Goal: Task Accomplishment & Management: Use online tool/utility

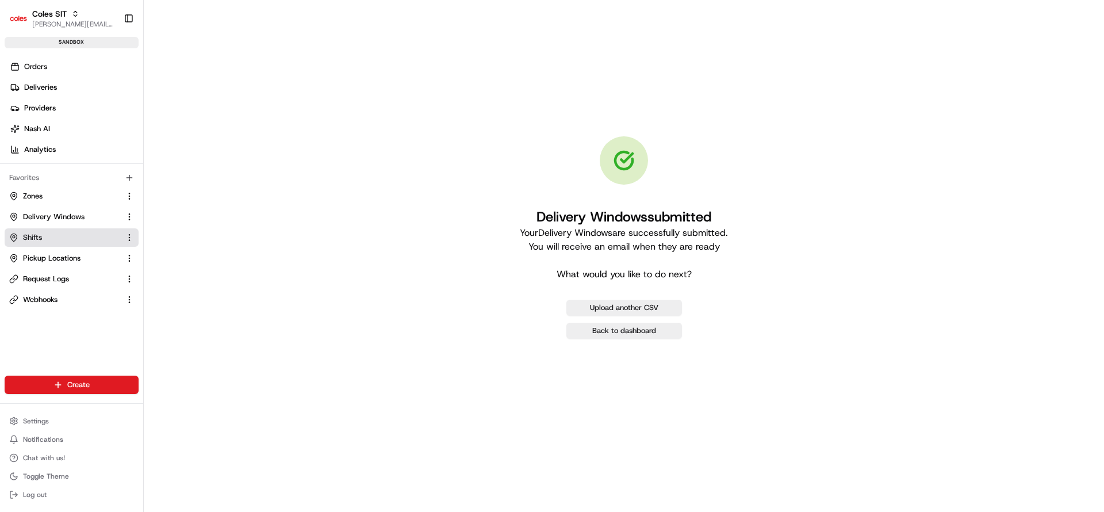
click at [30, 235] on span "Shifts" at bounding box center [32, 237] width 19 height 10
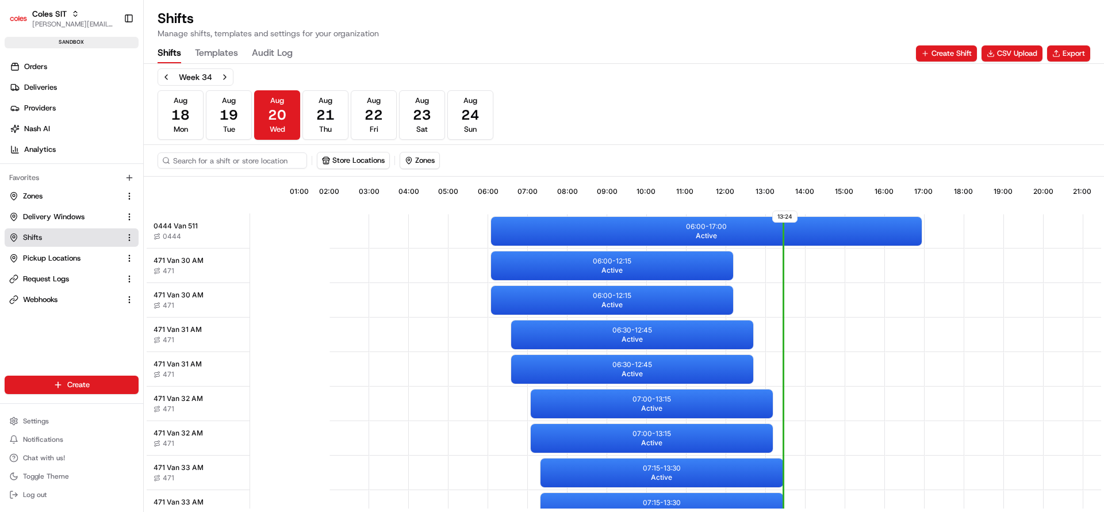
scroll to position [0, 107]
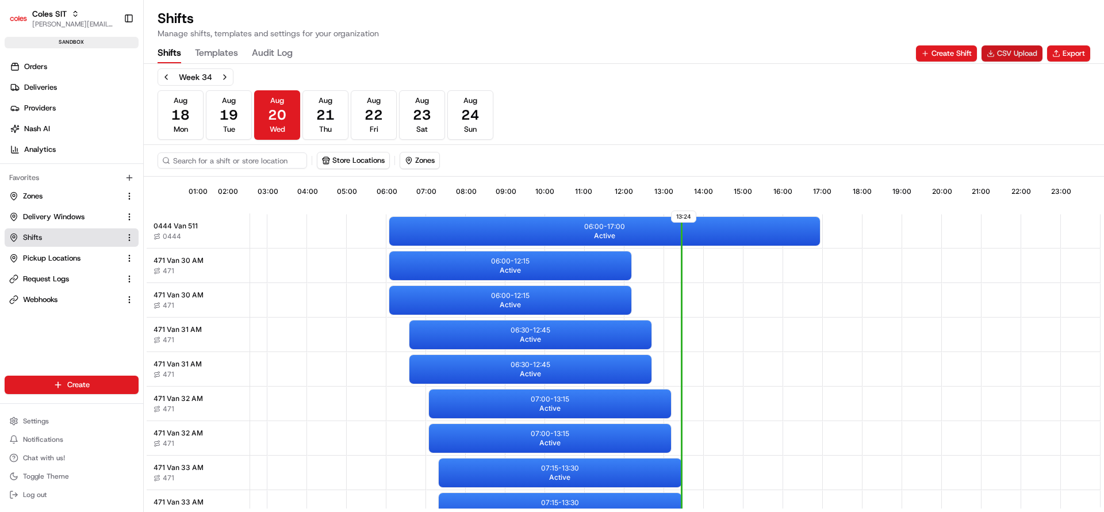
click at [994, 49] on button "CSV Upload" at bounding box center [1012, 53] width 61 height 16
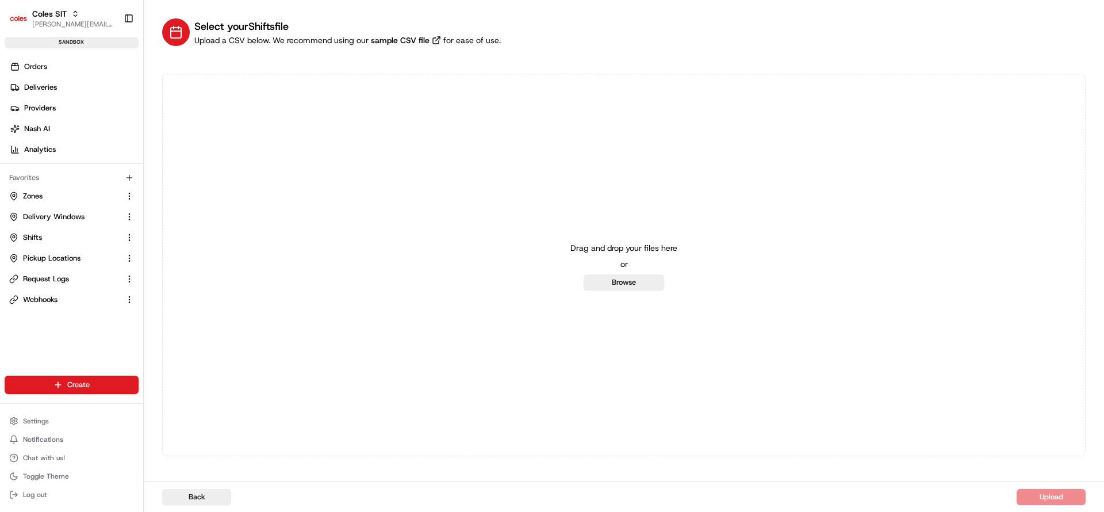
click at [612, 273] on div "Drag and drop your files here or Browse" at bounding box center [624, 265] width 107 height 51
click at [610, 285] on button "Browse" at bounding box center [624, 282] width 81 height 16
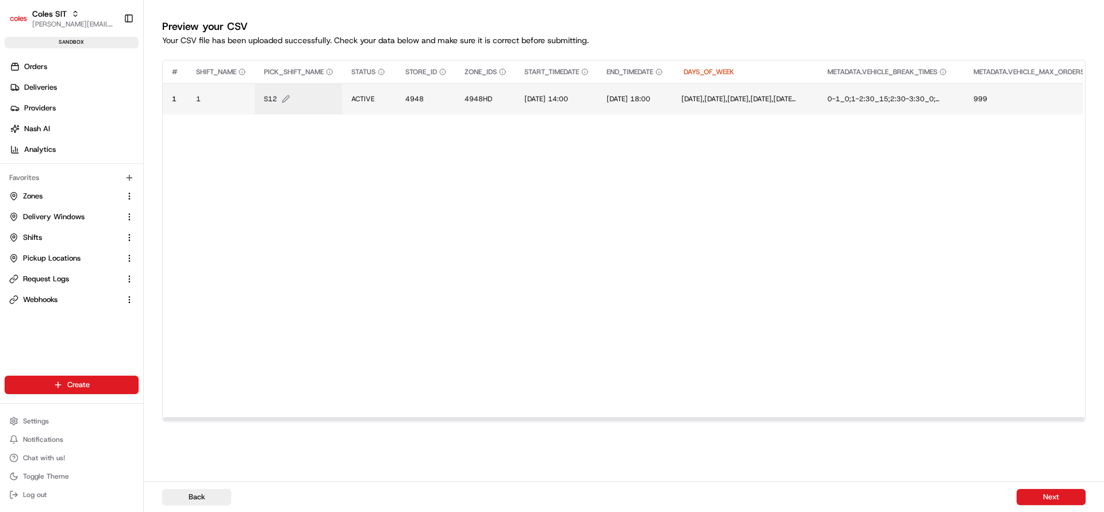
click at [276, 101] on span "S12" at bounding box center [270, 98] width 13 height 9
click at [276, 101] on div "S12" at bounding box center [334, 86] width 138 height 31
click at [284, 89] on input "S12" at bounding box center [334, 86] width 128 height 21
type input "S44"
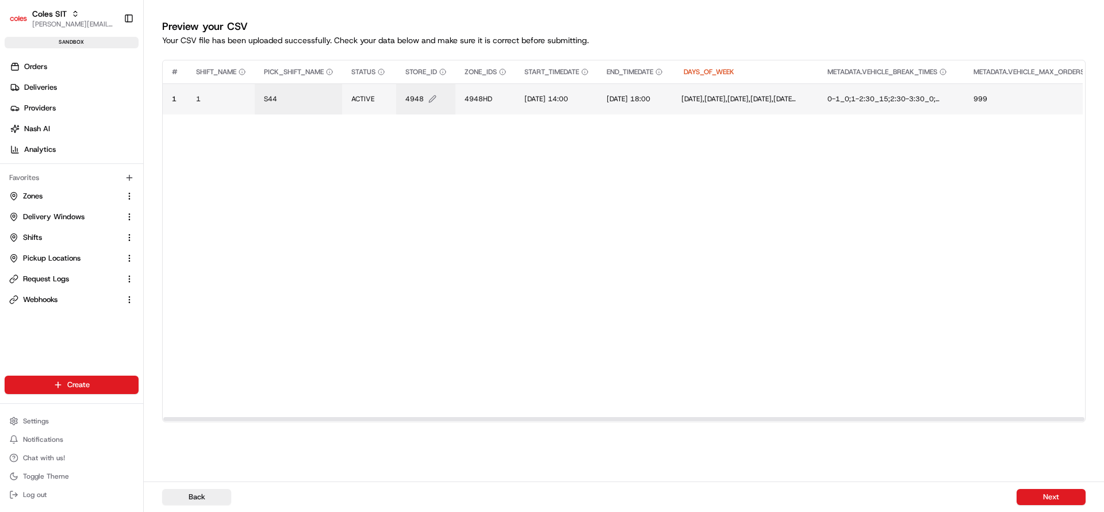
click at [413, 98] on span "4948" at bounding box center [414, 98] width 18 height 9
click at [413, 98] on div "4948" at bounding box center [476, 86] width 138 height 31
click at [427, 89] on input "4948" at bounding box center [476, 86] width 128 height 21
type input "7775"
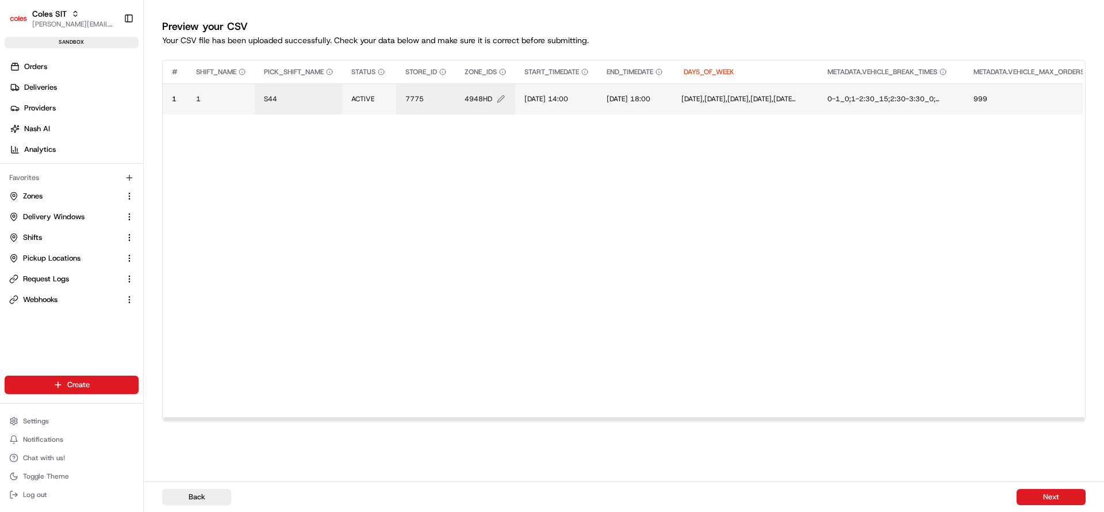
click at [480, 100] on span "4948HD" at bounding box center [479, 98] width 28 height 9
click at [480, 100] on div "4948HD" at bounding box center [536, 86] width 138 height 31
click at [493, 90] on input "4948HD" at bounding box center [536, 86] width 128 height 21
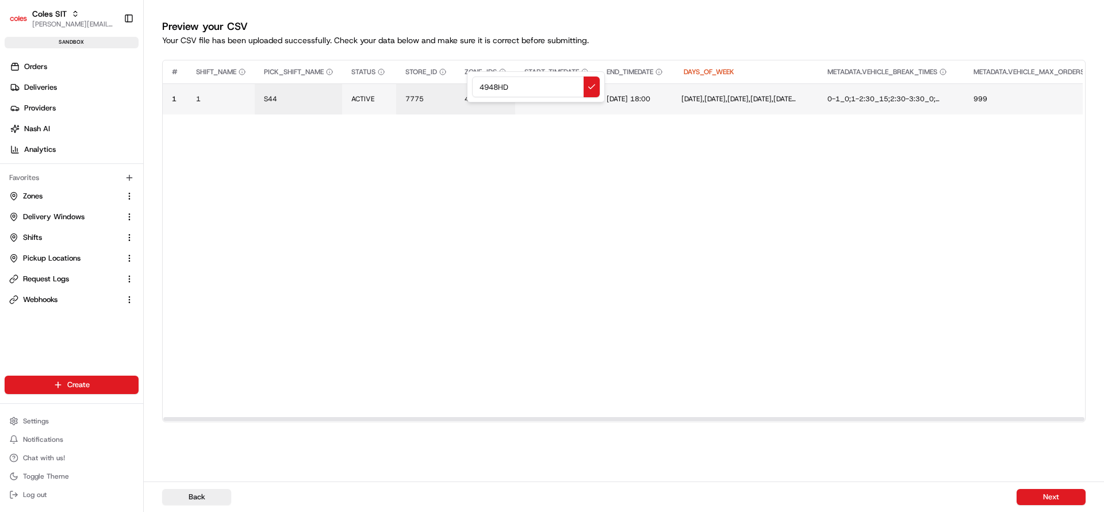
click at [493, 90] on input "4948HD" at bounding box center [536, 86] width 128 height 21
type input "7775HD"
click at [535, 101] on span "[DATE] 14:00" at bounding box center [547, 98] width 44 height 9
click at [542, 90] on input "[DATE] 14:00" at bounding box center [596, 86] width 128 height 21
type input "[DATE] 18:00"
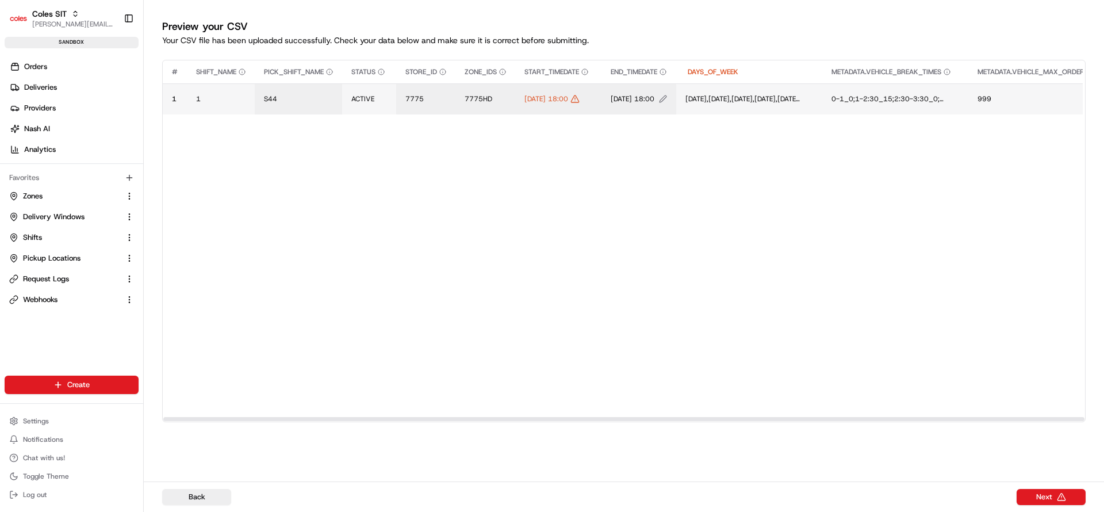
click at [655, 101] on span "[DATE] 18:00" at bounding box center [633, 98] width 44 height 9
click at [647, 87] on input "[DATE] 18:00" at bounding box center [703, 86] width 128 height 21
type input "[DATE] 22:00"
click at [558, 104] on td "[DATE] 18:00" at bounding box center [558, 98] width 86 height 31
click at [561, 96] on span "[DATE] 18:00" at bounding box center [547, 98] width 44 height 9
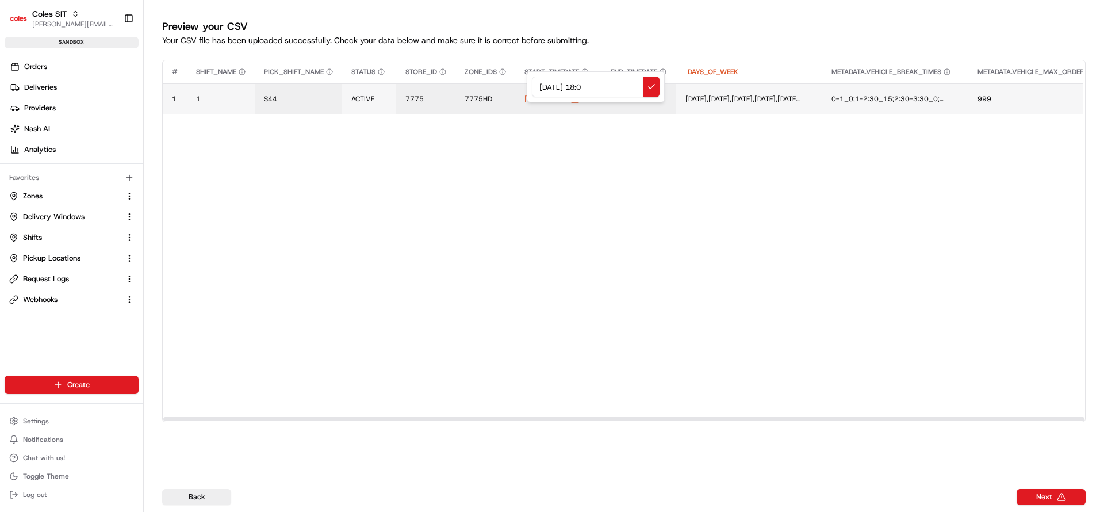
type input "[DATE] 18:00"
click at [557, 100] on span "[DATE] 18:00" at bounding box center [547, 98] width 44 height 9
click at [557, 100] on div "[DATE] 18:00" at bounding box center [596, 86] width 138 height 31
click at [577, 130] on div at bounding box center [552, 256] width 1104 height 512
click at [651, 104] on td "[DATE] 22:00" at bounding box center [639, 98] width 75 height 31
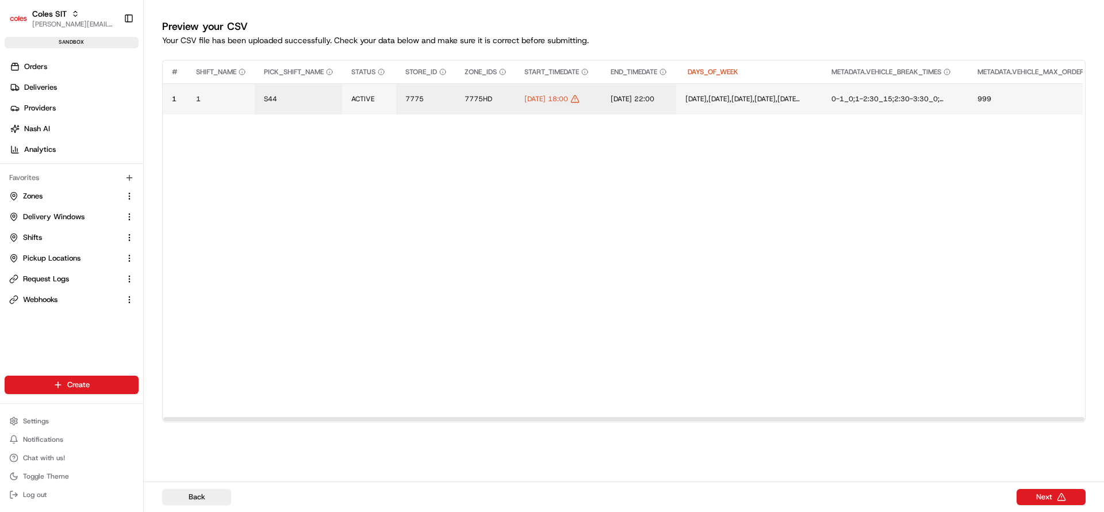
click at [656, 89] on td "[DATE] 22:00" at bounding box center [639, 98] width 75 height 31
click at [655, 97] on span "[DATE] 22:00" at bounding box center [633, 98] width 44 height 9
click at [665, 88] on input "[DATE] 22:00" at bounding box center [703, 86] width 128 height 21
type input "[DATE] 22:00"
click at [1054, 499] on button "Next" at bounding box center [1051, 497] width 69 height 16
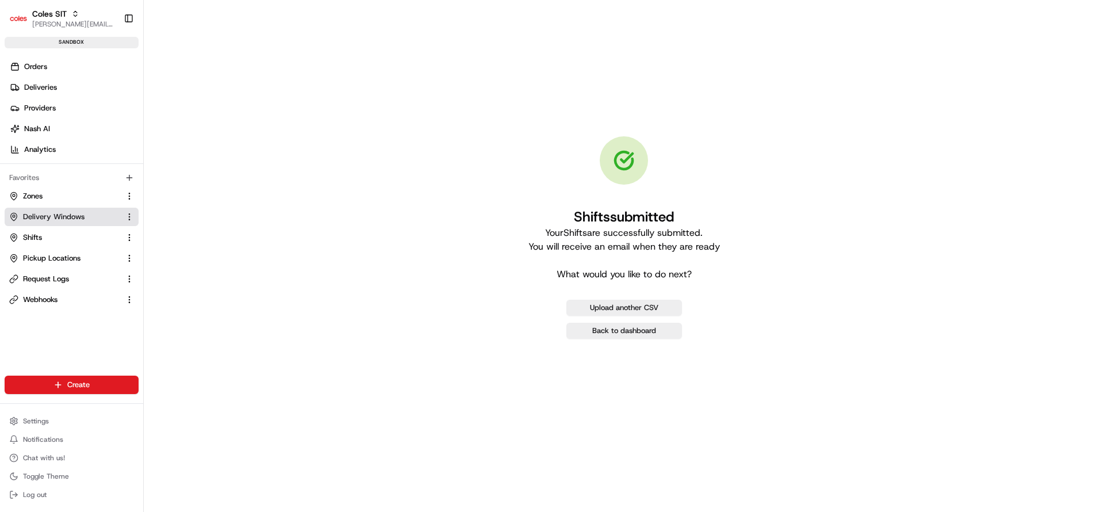
click at [70, 212] on span "Delivery Windows" at bounding box center [54, 217] width 62 height 10
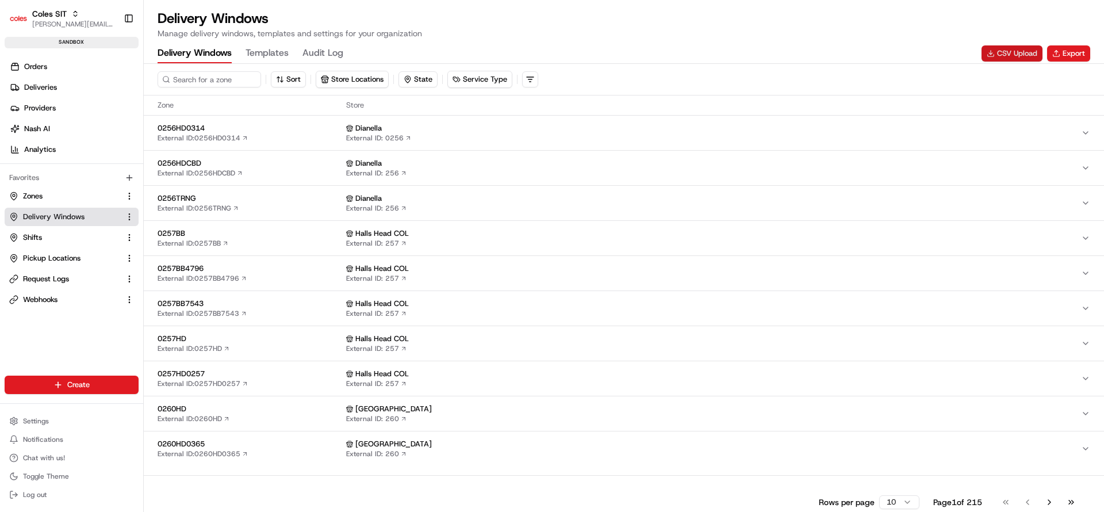
click at [1023, 50] on button "CSV Upload" at bounding box center [1012, 53] width 61 height 16
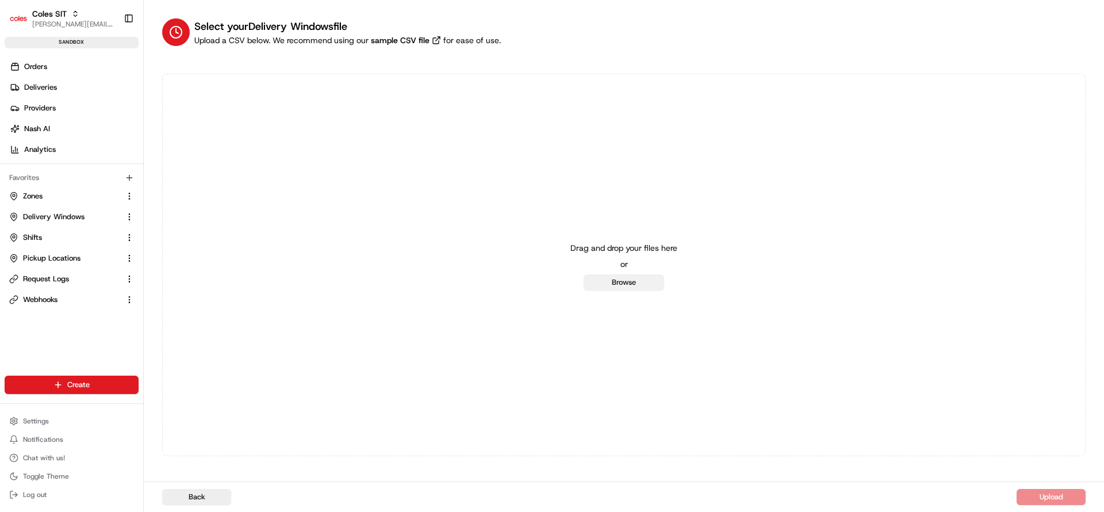
click at [637, 278] on button "Browse" at bounding box center [624, 282] width 81 height 16
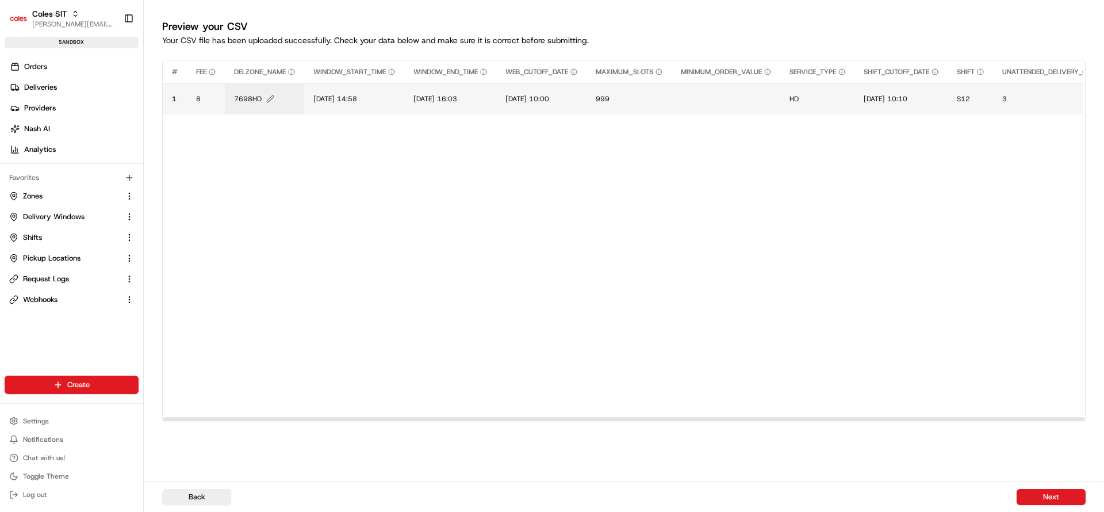
click at [252, 97] on span "7698HD" at bounding box center [248, 98] width 28 height 9
click at [252, 97] on div "7698HD" at bounding box center [304, 86] width 138 height 31
click at [271, 91] on input "7698HD" at bounding box center [304, 86] width 128 height 21
type input "7775HD"
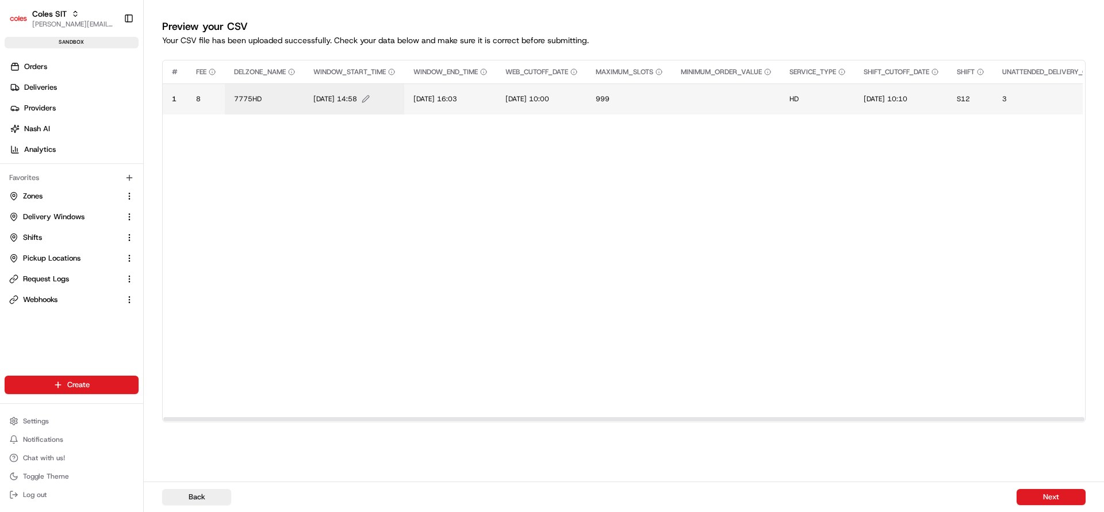
click at [331, 99] on span "[DATE] 14:58" at bounding box center [335, 98] width 44 height 9
click at [331, 88] on input "[DATE] 14:58" at bounding box center [384, 86] width 128 height 21
click at [387, 90] on input "[DATE] 14:58" at bounding box center [384, 86] width 128 height 21
type input "[DATE] 18:58"
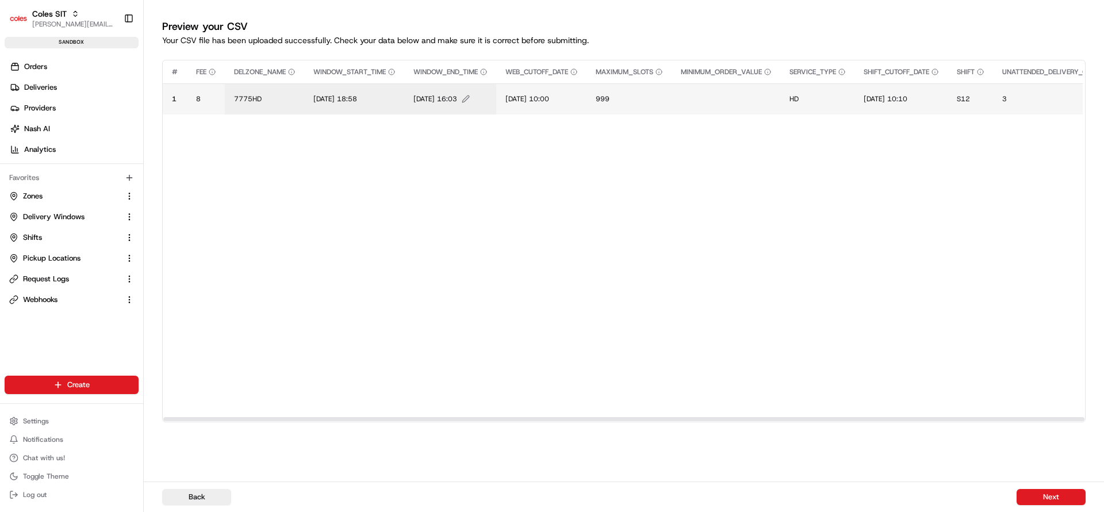
click at [446, 94] on span "[DATE] 16:03" at bounding box center [436, 98] width 44 height 9
click at [446, 94] on input "[DATE] 16:03" at bounding box center [486, 86] width 128 height 21
click at [436, 88] on input "[DATE] 16:03" at bounding box center [486, 86] width 128 height 21
type input "[DATE] 20:03"
click at [518, 98] on span "[DATE] 10:00" at bounding box center [528, 98] width 44 height 9
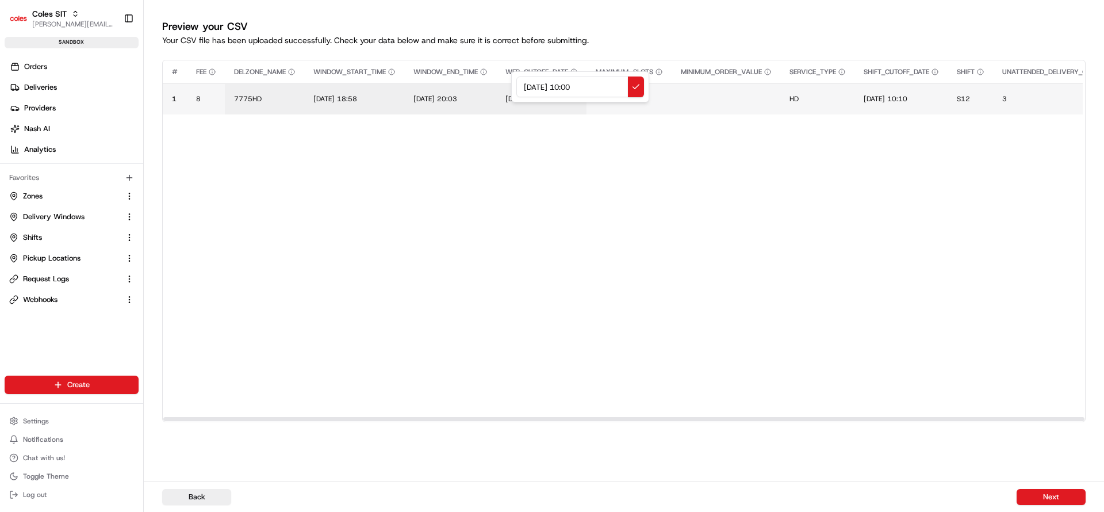
click at [518, 98] on div "[DATE] 10:00" at bounding box center [580, 86] width 138 height 31
click at [527, 90] on input "[DATE] 10:00" at bounding box center [580, 86] width 128 height 21
type input "[DATE] 10:00"
click at [884, 98] on span "[DATE] 10:10" at bounding box center [886, 98] width 44 height 9
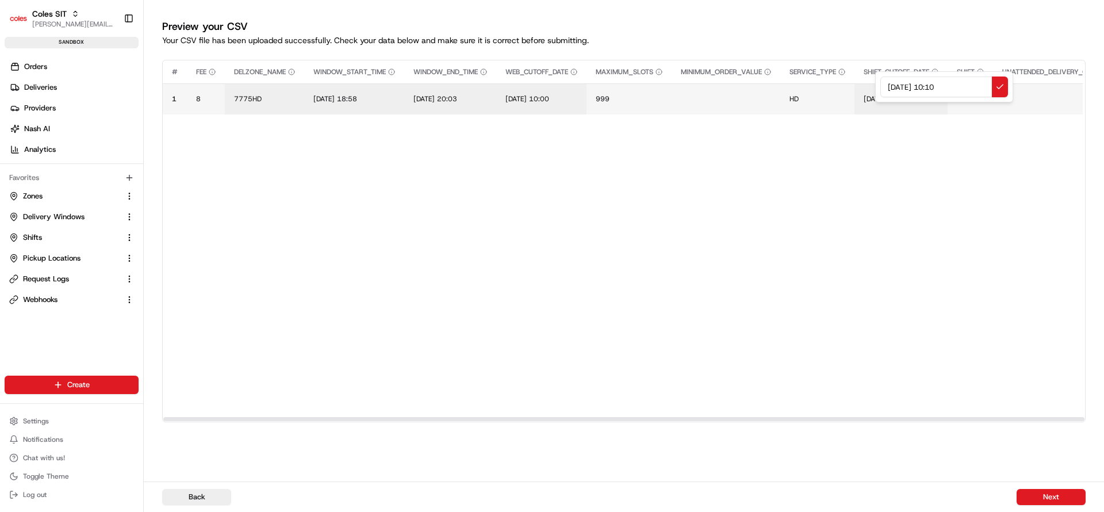
click at [884, 98] on div "[DATE] 10:10" at bounding box center [944, 86] width 138 height 31
click at [892, 86] on input "[DATE] 10:10" at bounding box center [945, 86] width 128 height 21
type input "[DATE] 10:10"
click at [970, 97] on span "S12" at bounding box center [963, 98] width 13 height 9
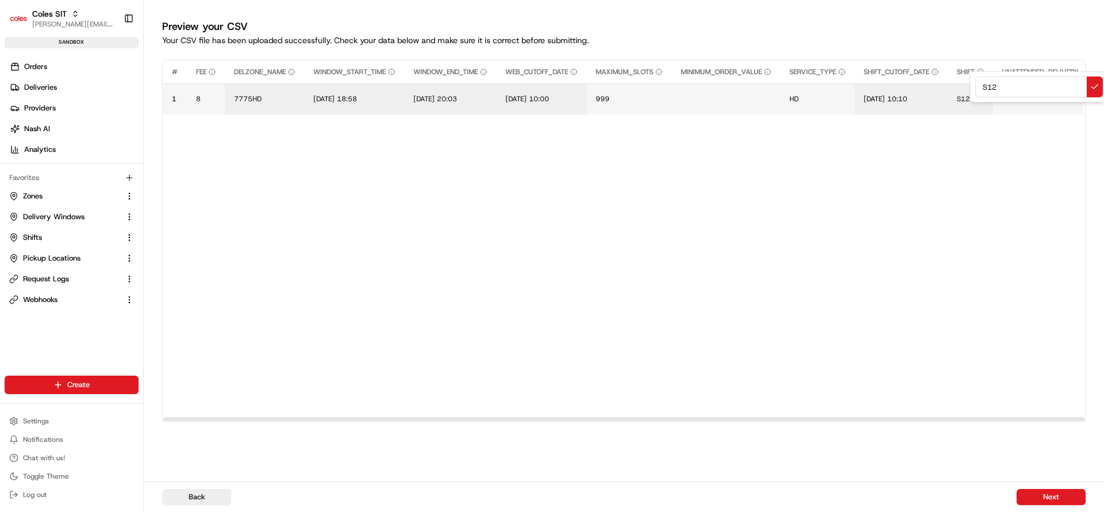
click at [974, 97] on div "S12" at bounding box center [1039, 86] width 138 height 31
click at [976, 97] on div "S12" at bounding box center [1039, 86] width 138 height 31
click at [994, 85] on input "S12" at bounding box center [1039, 86] width 128 height 21
type input "S44"
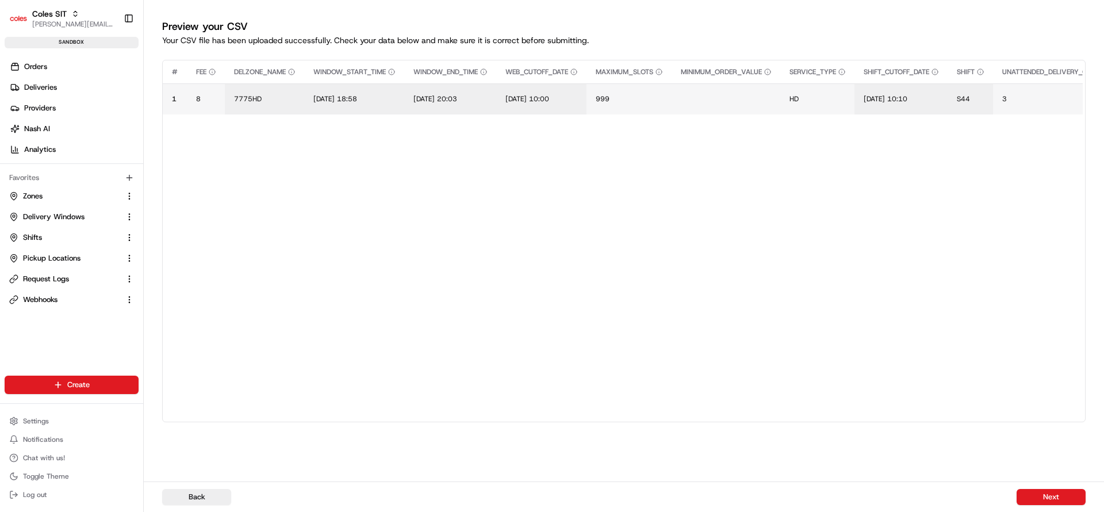
click at [1059, 487] on div "Back Next" at bounding box center [624, 496] width 961 height 30
click at [1058, 491] on button "Next" at bounding box center [1051, 497] width 69 height 16
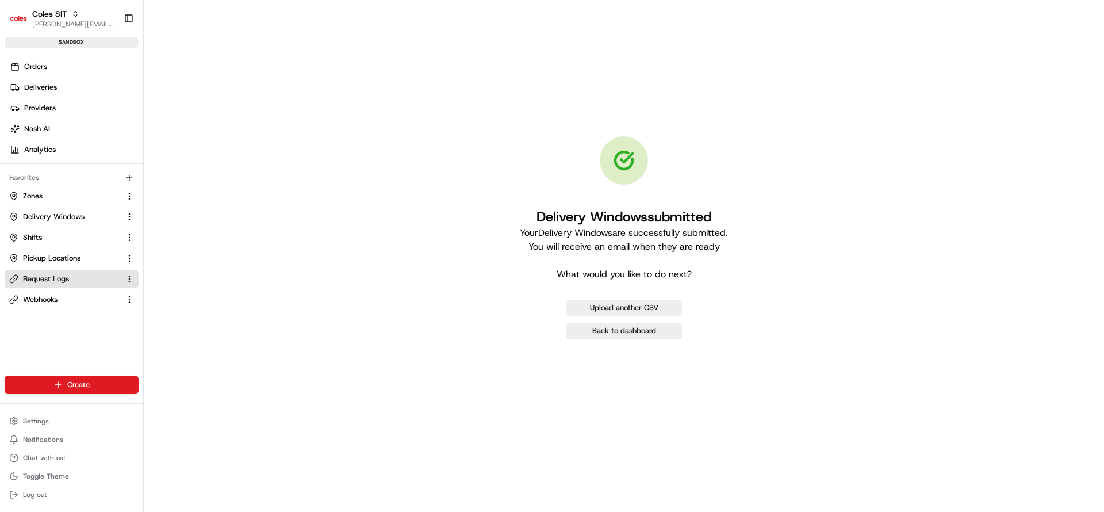
click at [55, 274] on span "Request Logs" at bounding box center [46, 279] width 46 height 10
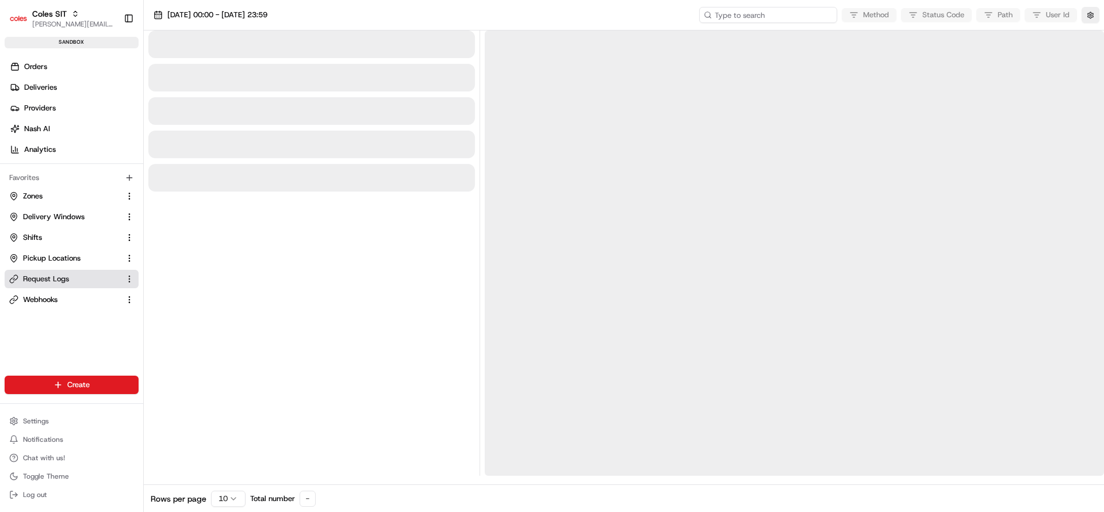
click at [785, 11] on input at bounding box center [768, 15] width 138 height 16
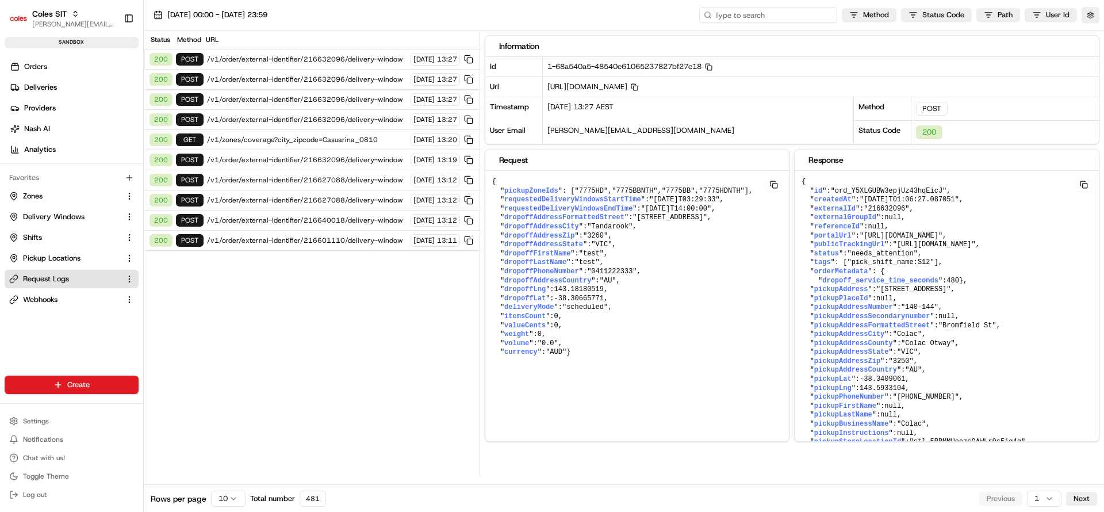
paste input "1-68a540a5-48540e61065237827bf27e18"
type input "1-68a540a5-48540e61065237827bf27e18"
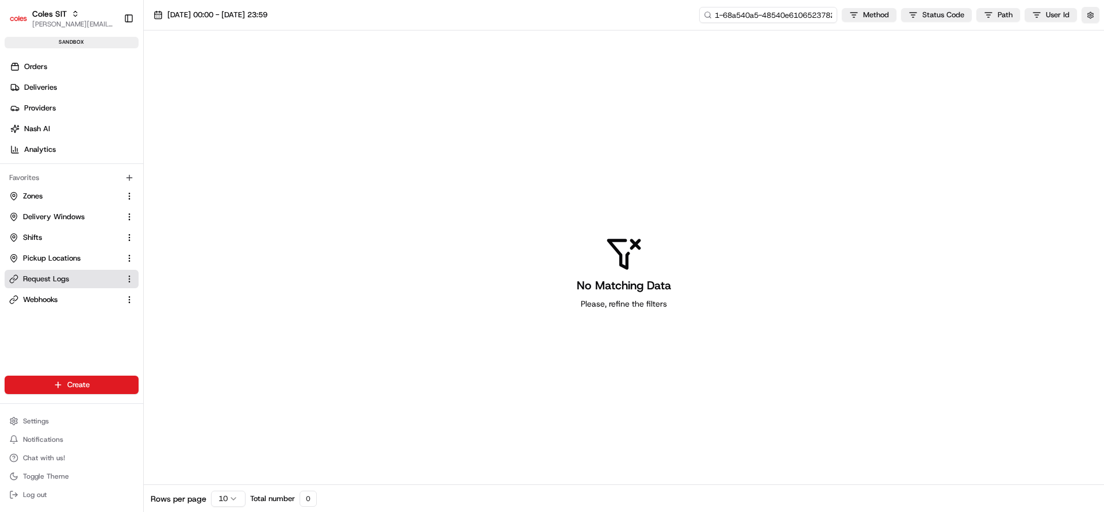
click at [799, 17] on input "1-68a540a5-48540e61065237827bf27e18" at bounding box center [768, 15] width 138 height 16
type input "1-68a540a5-48540e61065237827bf27e18"
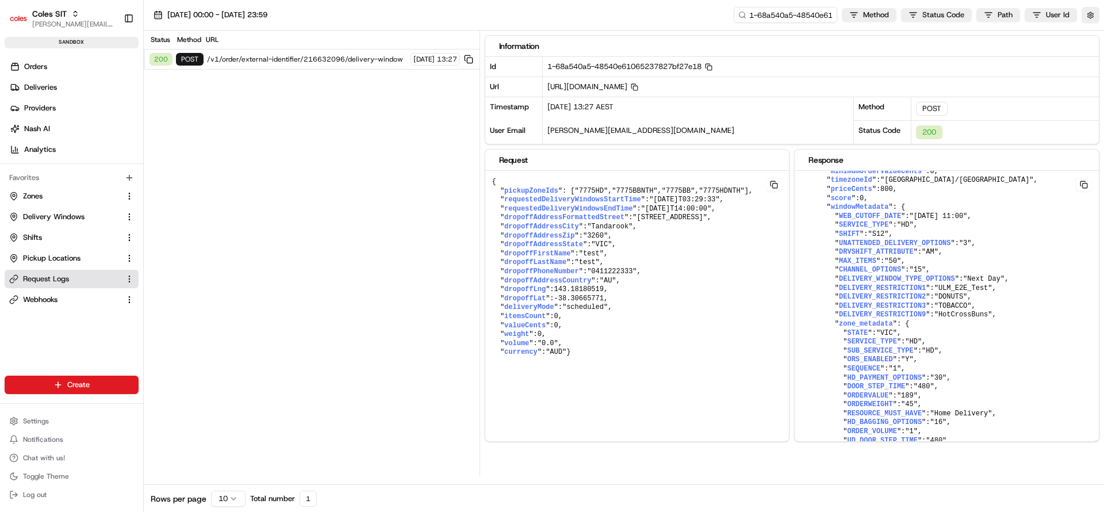
scroll to position [6463, 0]
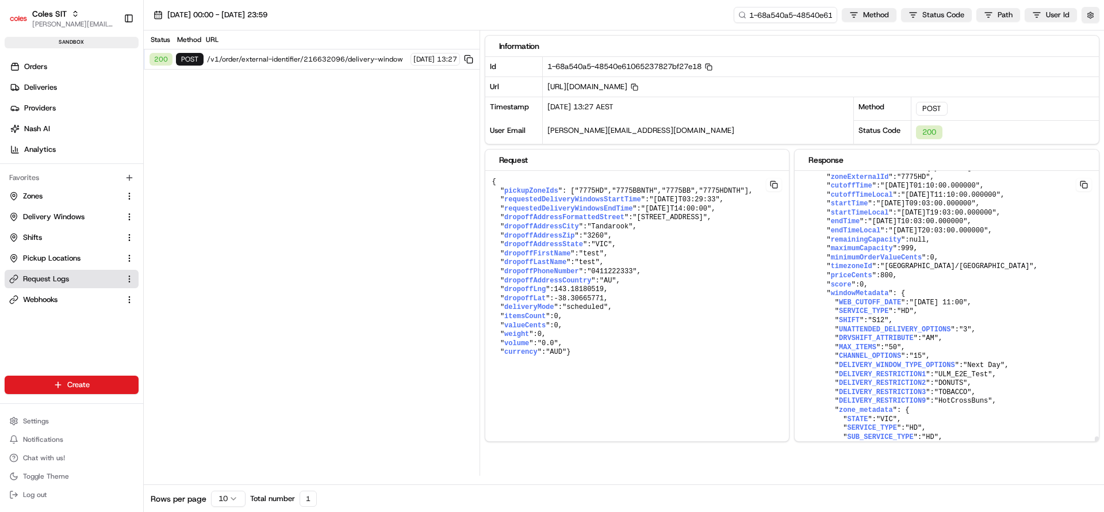
click at [917, 136] on span ""All routes failed constraints: rte_e3jZNLcHAp8rPsLfXJLdsS(shift_name_mismatch)…" at bounding box center [947, 91] width 290 height 89
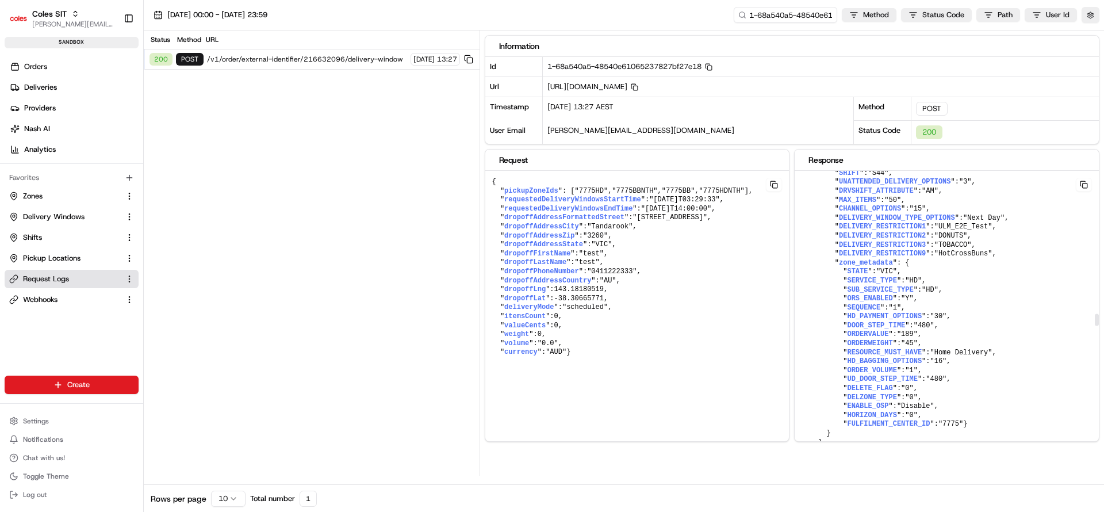
scroll to position [3393, 0]
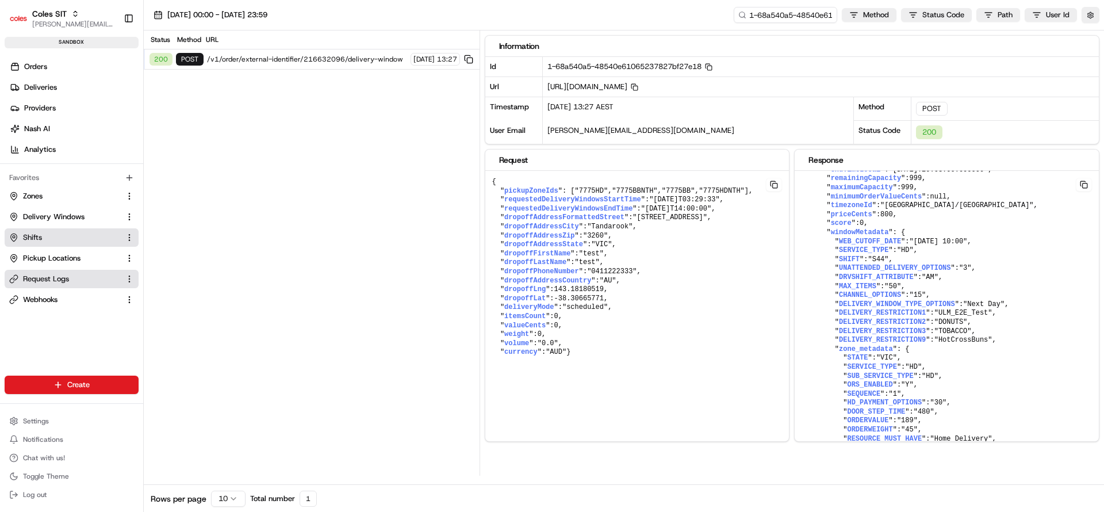
click at [35, 235] on span "Shifts" at bounding box center [32, 237] width 19 height 10
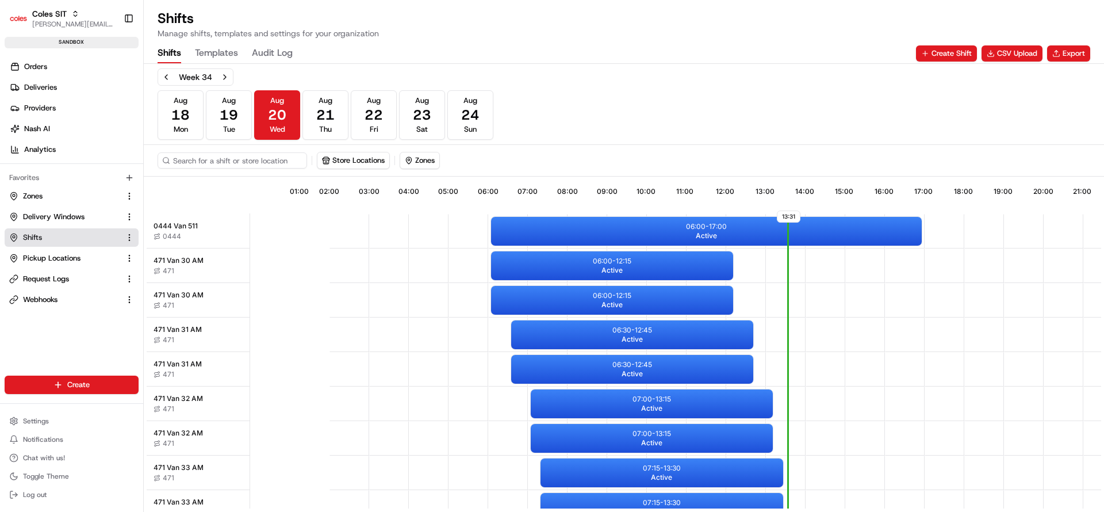
scroll to position [0, 107]
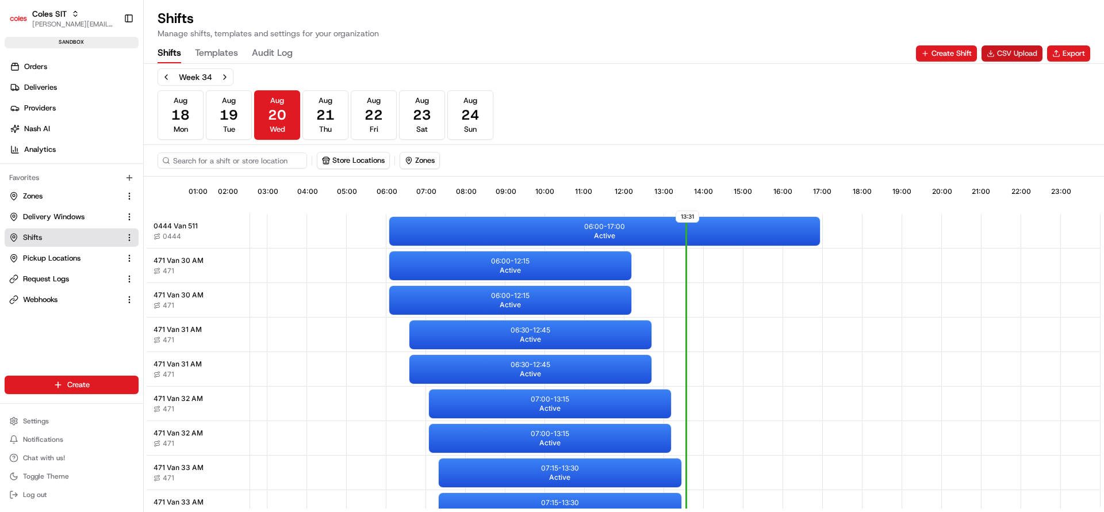
click at [1003, 50] on button "CSV Upload" at bounding box center [1012, 53] width 61 height 16
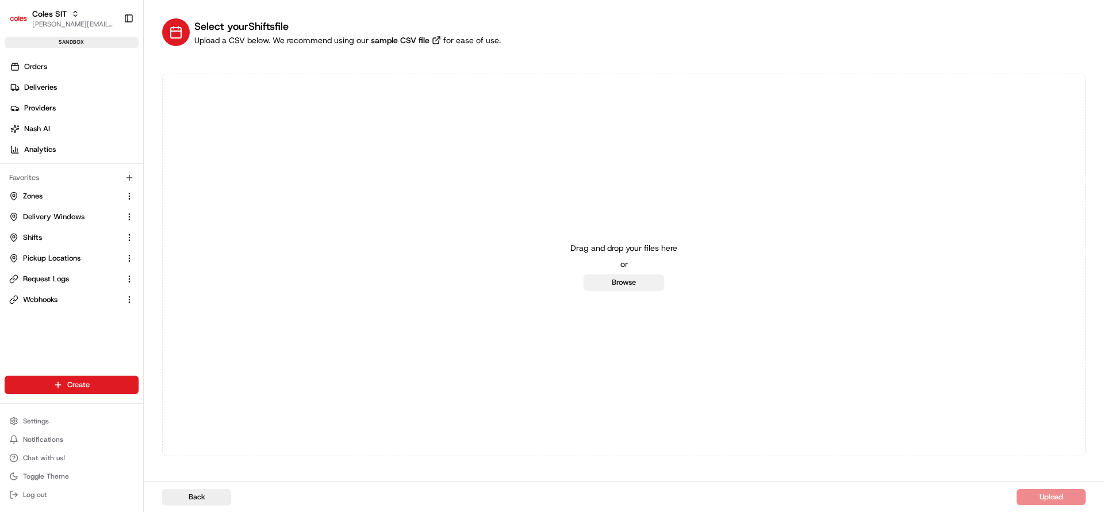
click at [636, 284] on button "Browse" at bounding box center [624, 282] width 81 height 16
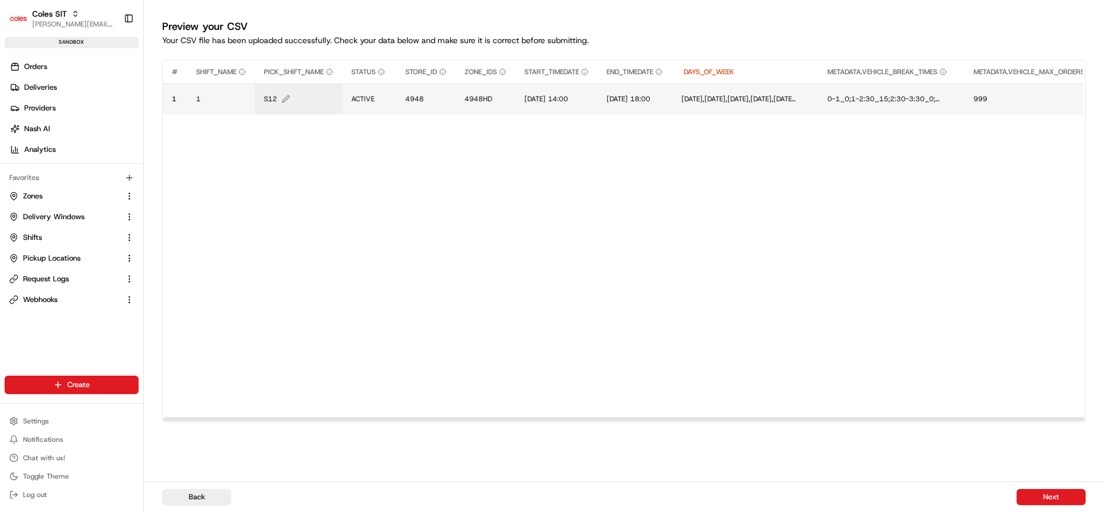
click at [272, 102] on span "S12" at bounding box center [270, 98] width 13 height 9
click at [272, 102] on div "S12" at bounding box center [334, 86] width 138 height 31
click at [283, 90] on input "S12" at bounding box center [334, 86] width 128 height 21
click at [284, 90] on input "S12" at bounding box center [334, 86] width 128 height 21
click at [288, 83] on input "S12" at bounding box center [334, 86] width 128 height 21
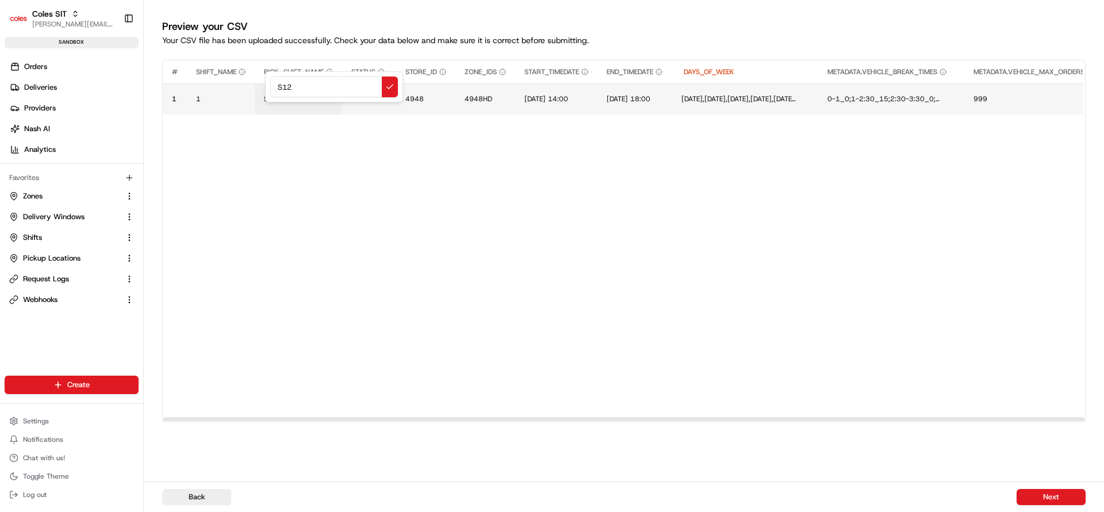
click at [288, 83] on input "S12" at bounding box center [334, 86] width 128 height 21
type input "F78"
click at [427, 98] on button "4948" at bounding box center [425, 98] width 41 height 9
click at [427, 98] on div "4948" at bounding box center [476, 86] width 138 height 31
click at [428, 89] on input "4948" at bounding box center [476, 86] width 128 height 21
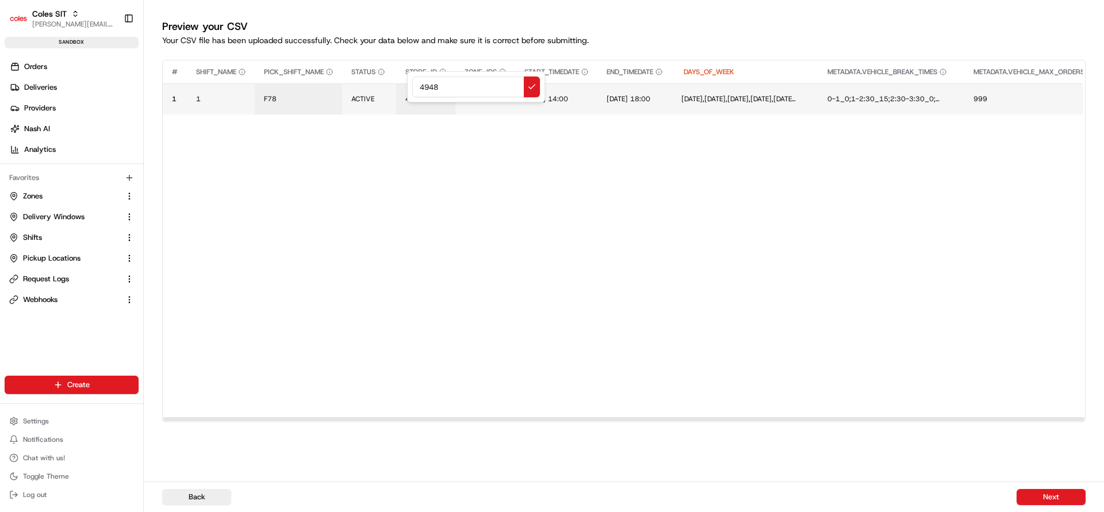
click at [428, 89] on input "4948" at bounding box center [476, 86] width 128 height 21
type input "7698"
click at [474, 95] on span "4948HD" at bounding box center [479, 98] width 28 height 9
click at [490, 90] on input "4948HD" at bounding box center [536, 86] width 128 height 21
type input "7698HD"
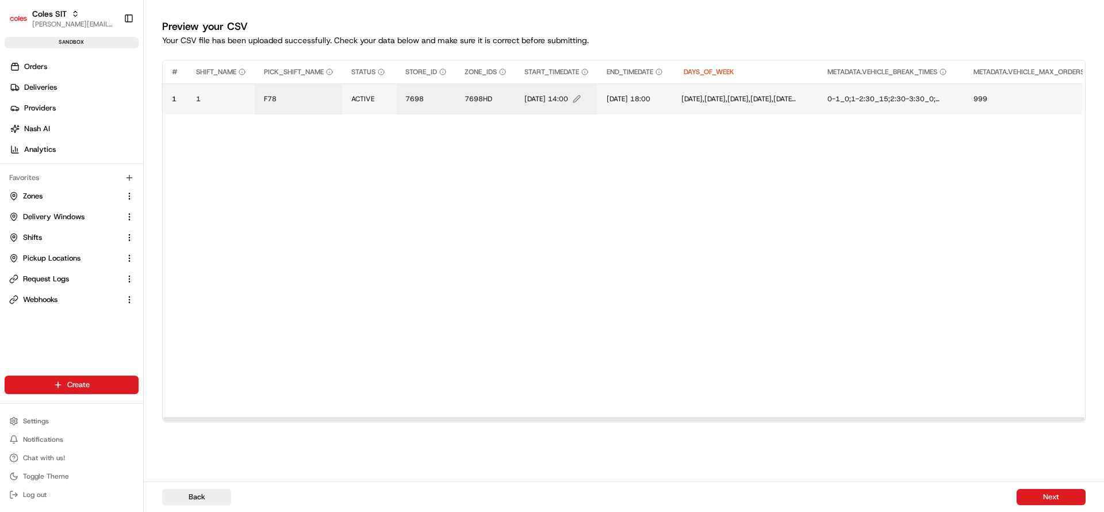
click at [531, 98] on span "[DATE] 14:00" at bounding box center [547, 98] width 44 height 9
click at [531, 98] on div "[DATE] 14:00" at bounding box center [596, 86] width 138 height 31
click at [542, 90] on input "[DATE] 14:00" at bounding box center [596, 86] width 128 height 21
type input "[DATE] 14:00"
click at [644, 93] on td "[DATE] 18:00" at bounding box center [639, 98] width 75 height 31
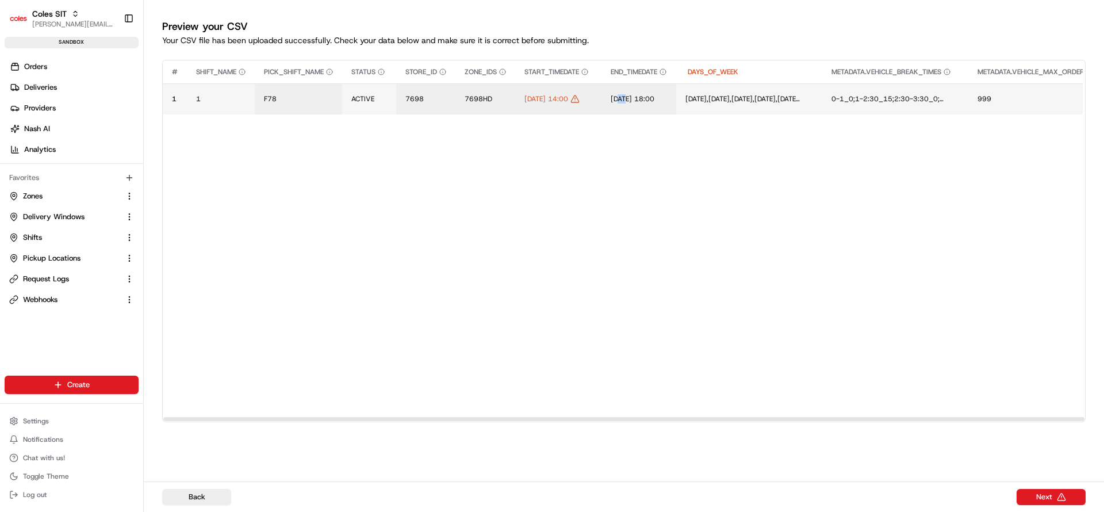
click at [644, 93] on td "[DATE] 18:00" at bounding box center [639, 98] width 75 height 31
click at [635, 101] on span "[DATE] 18:00" at bounding box center [633, 98] width 44 height 9
click at [635, 101] on div "[DATE] 18:00" at bounding box center [703, 86] width 138 height 31
click at [650, 87] on input "[DATE] 18:00" at bounding box center [703, 86] width 128 height 21
type input "[DATE] 18:00"
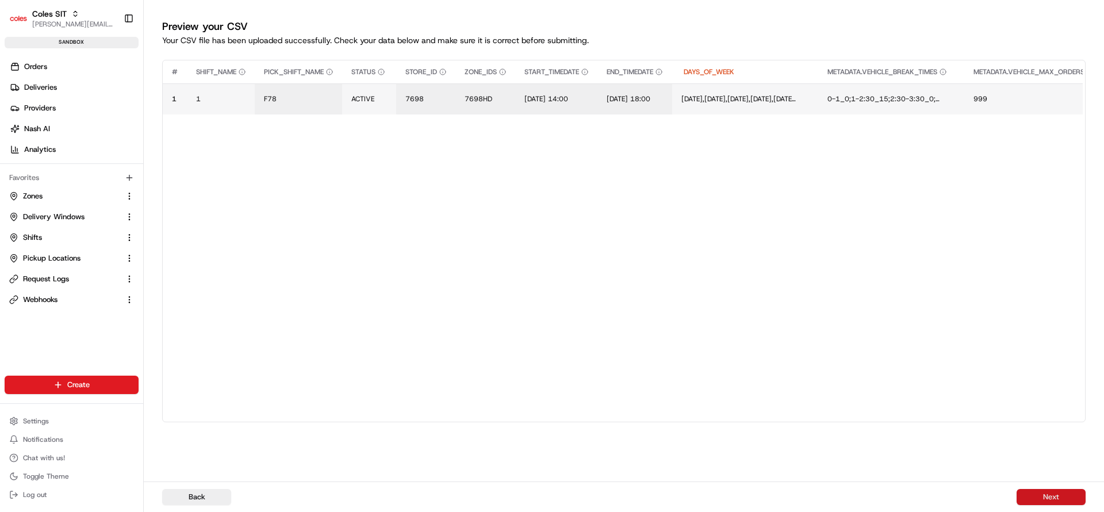
click at [1058, 492] on button "Next" at bounding box center [1051, 497] width 69 height 16
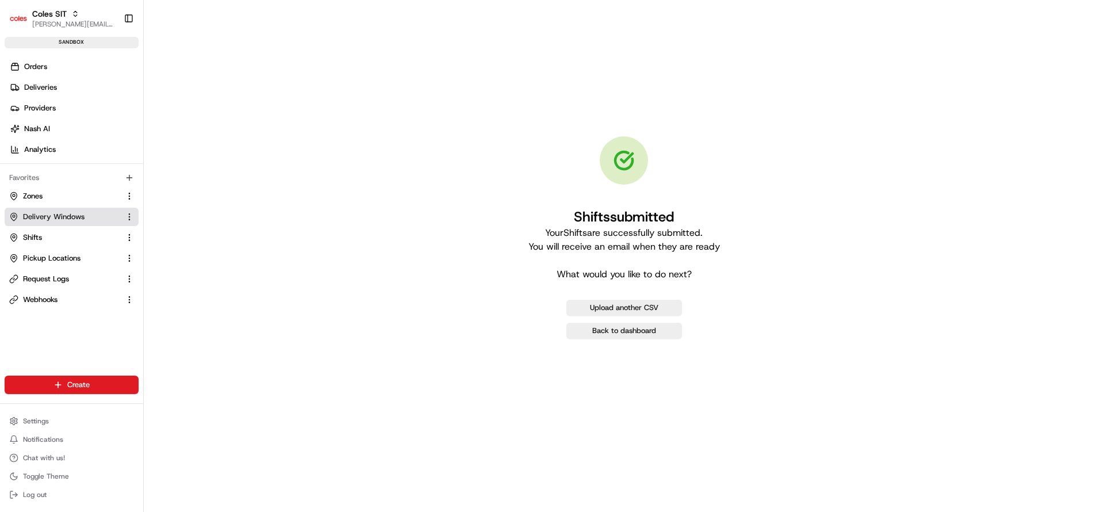
click at [66, 221] on span "Delivery Windows" at bounding box center [54, 217] width 62 height 10
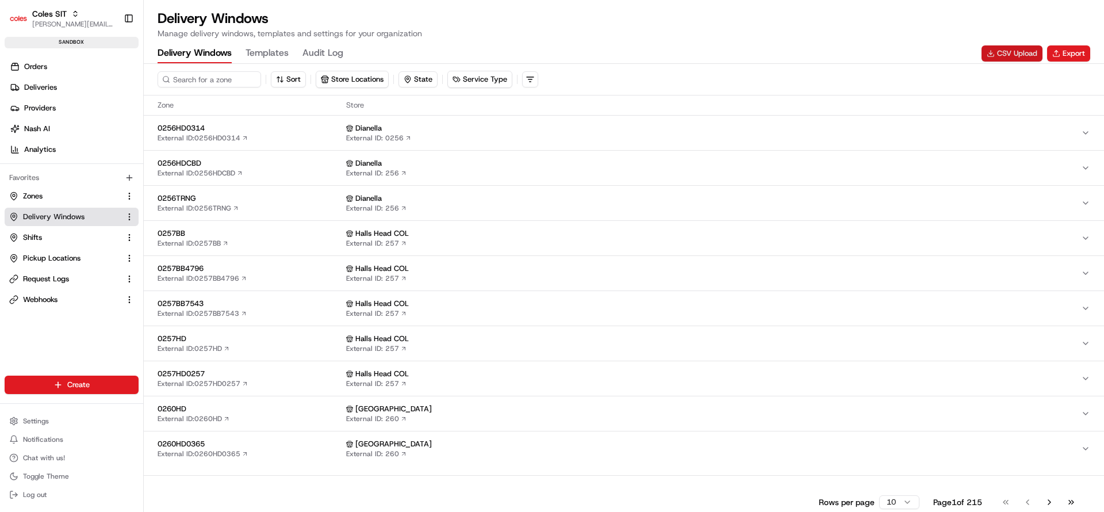
click at [1027, 56] on button "CSV Upload" at bounding box center [1012, 53] width 61 height 16
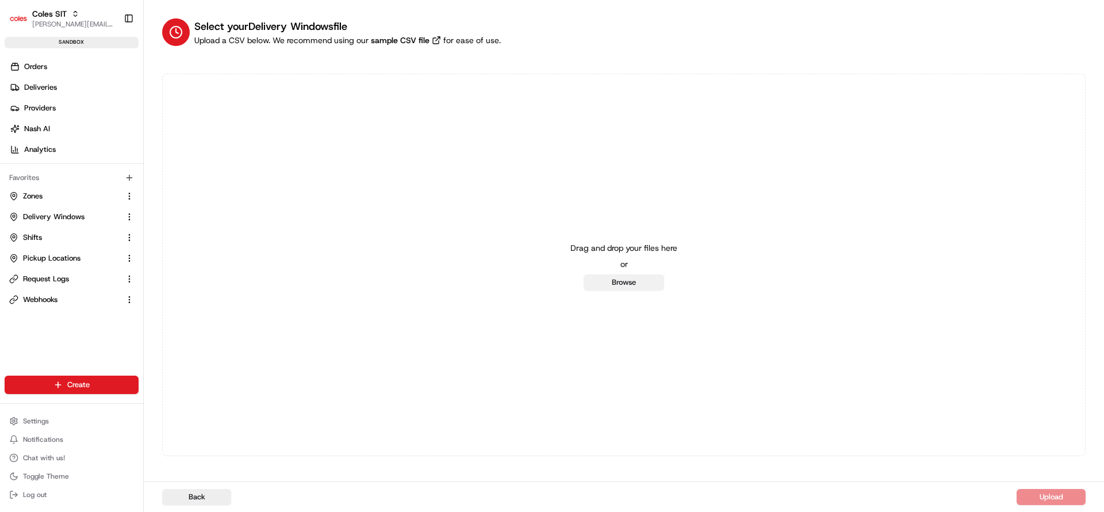
click at [638, 282] on button "Browse" at bounding box center [624, 282] width 81 height 16
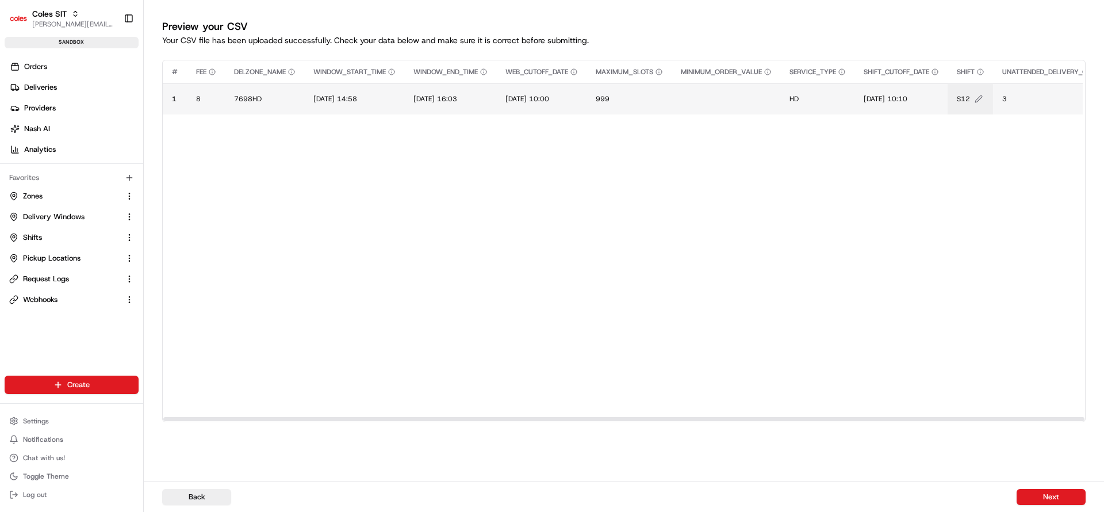
click at [984, 100] on button "S12" at bounding box center [970, 98] width 27 height 9
click at [987, 89] on input "S12" at bounding box center [1039, 86] width 128 height 21
type input "F78"
click at [326, 96] on span "[DATE] 14:58" at bounding box center [335, 98] width 44 height 9
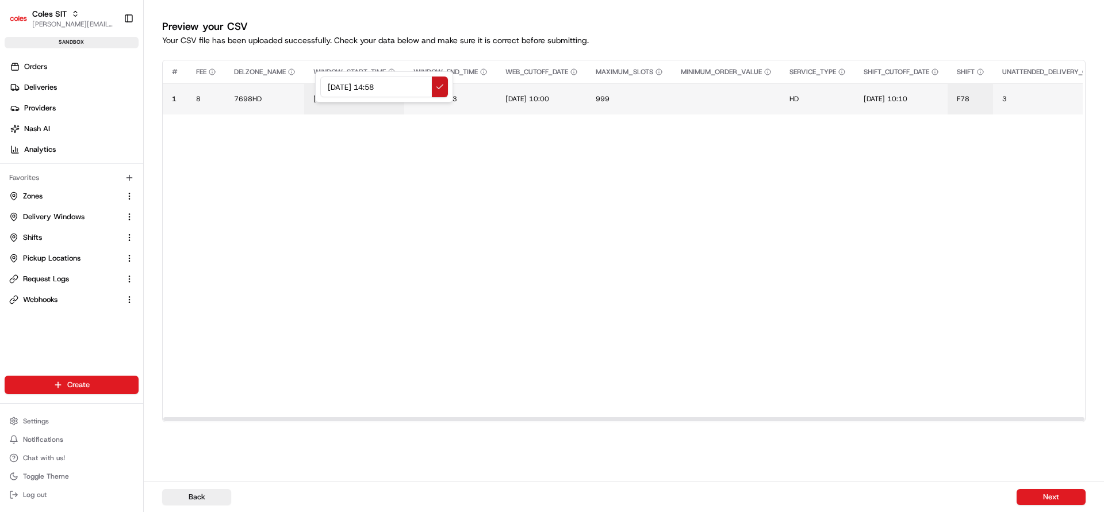
type input "[DATE] 14:58"
click at [438, 88] on button at bounding box center [440, 86] width 16 height 21
click at [447, 104] on td "[DATE] 16:03" at bounding box center [450, 98] width 92 height 31
click at [420, 98] on span "[DATE] 16:03" at bounding box center [436, 98] width 44 height 9
click at [420, 98] on div "[DATE] 16:03" at bounding box center [485, 86] width 138 height 31
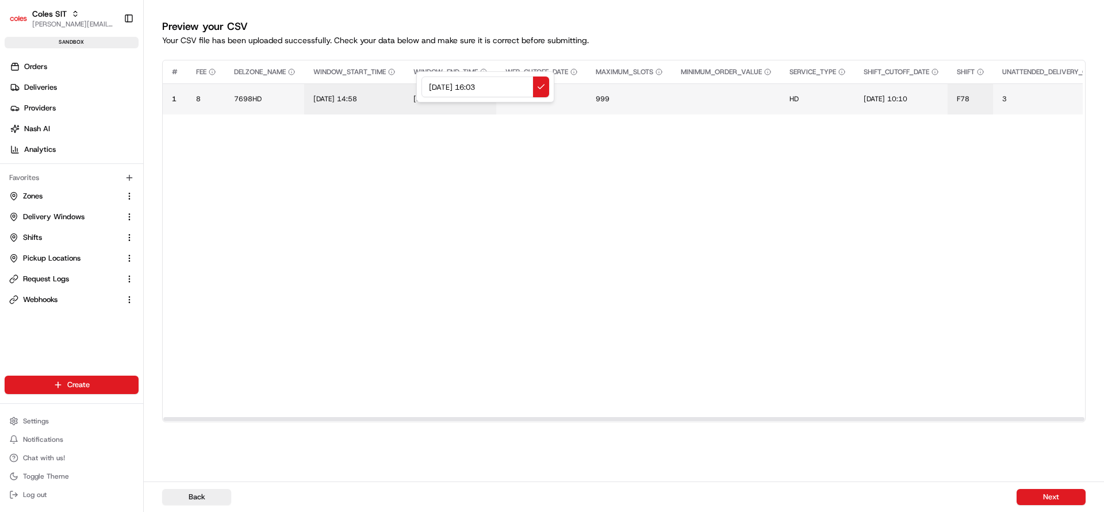
click at [432, 89] on input "[DATE] 16:03" at bounding box center [486, 86] width 128 height 21
click at [486, 87] on input "[DATE] 16:03" at bounding box center [486, 86] width 128 height 21
type input "[DATE] 16:58"
click at [516, 99] on span "[DATE] 10:00" at bounding box center [528, 98] width 44 height 9
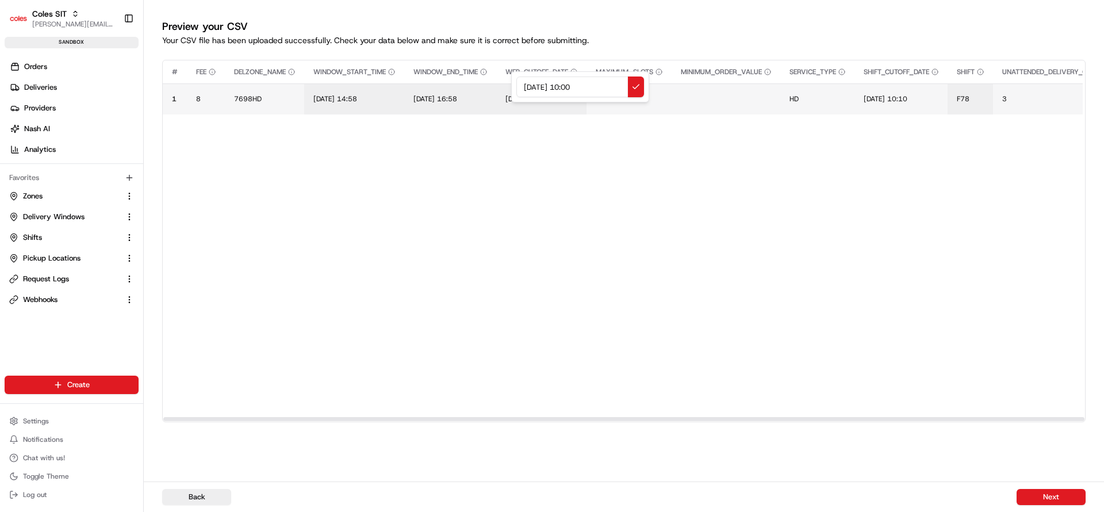
click at [529, 85] on input "[DATE] 10:00" at bounding box center [580, 86] width 128 height 21
type input "[DATE] 10:00"
click at [887, 98] on span "[DATE] 10:10" at bounding box center [886, 98] width 44 height 9
click at [887, 98] on div "[DATE] 10:10" at bounding box center [944, 86] width 138 height 31
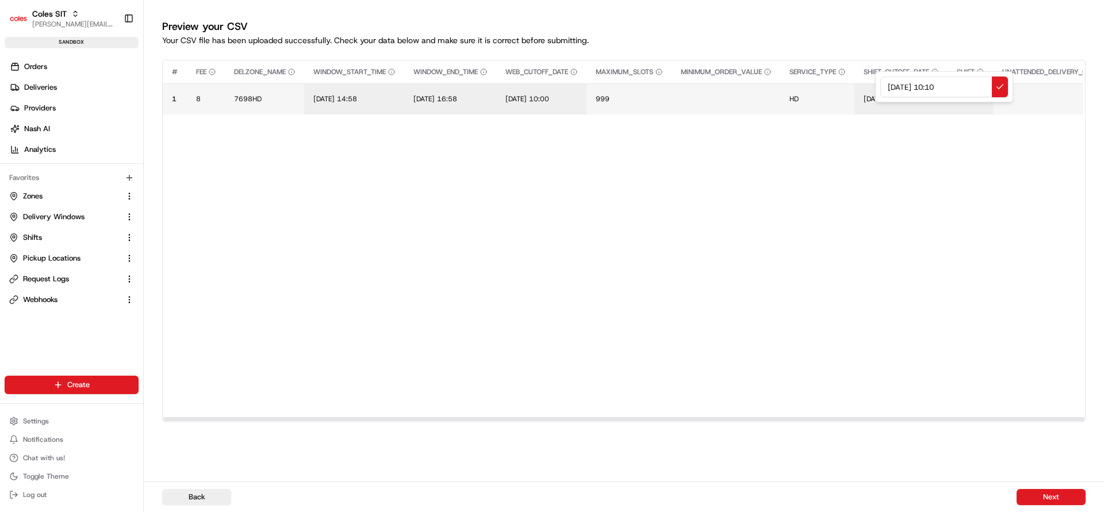
click at [891, 88] on input "[DATE] 10:10" at bounding box center [945, 86] width 128 height 21
type input "[DATE] 10:10"
click at [1007, 97] on span "3" at bounding box center [1005, 98] width 5 height 9
click at [1017, 97] on div "3" at bounding box center [1085, 86] width 138 height 31
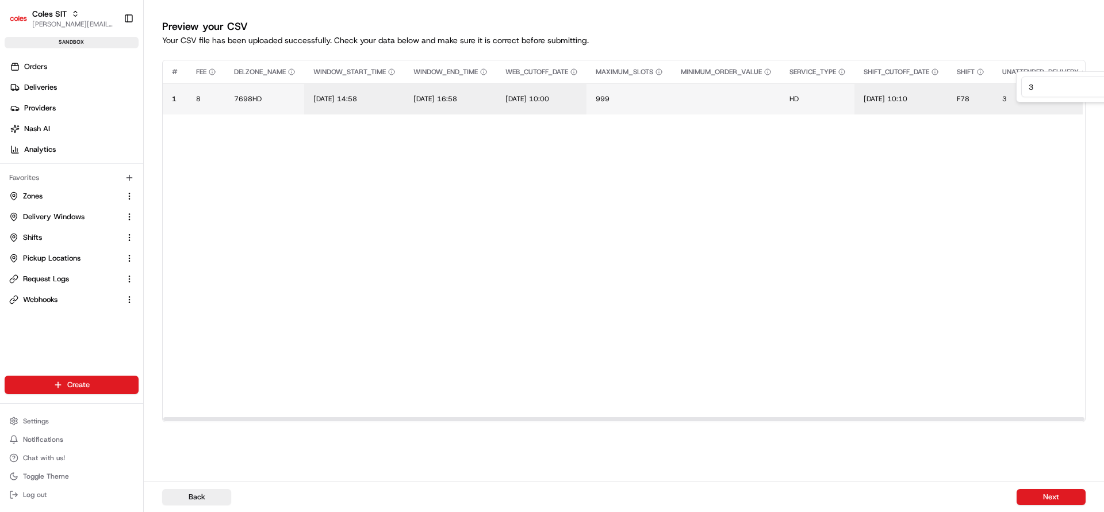
click at [1029, 91] on input "3" at bounding box center [1085, 86] width 128 height 21
type input "2"
click at [1051, 493] on button "Next" at bounding box center [1051, 497] width 69 height 16
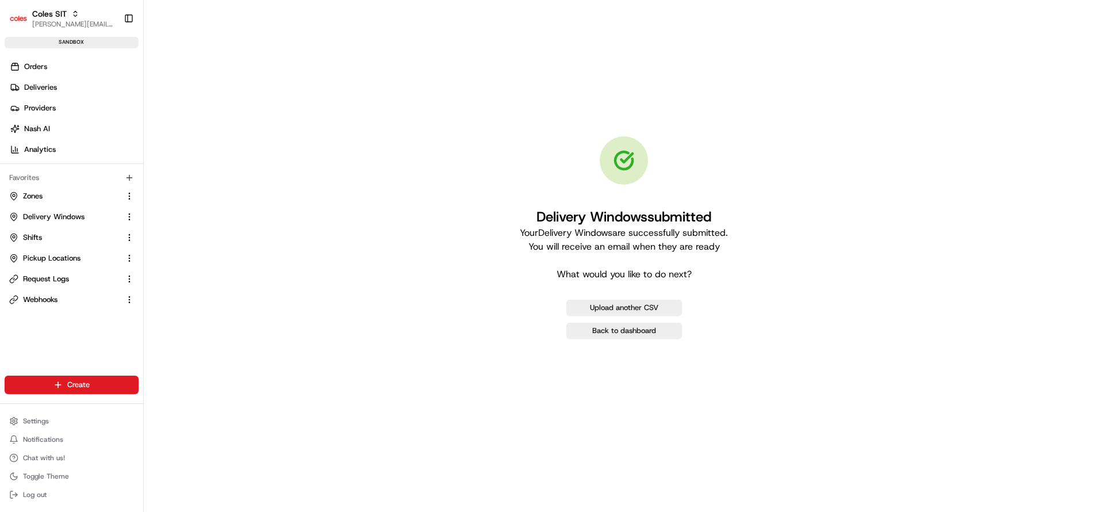
click at [44, 206] on ul "Zones Delivery Windows Shifts Pickup Locations Request Logs Webhooks" at bounding box center [72, 248] width 134 height 122
click at [45, 218] on span "Delivery Windows" at bounding box center [54, 217] width 62 height 10
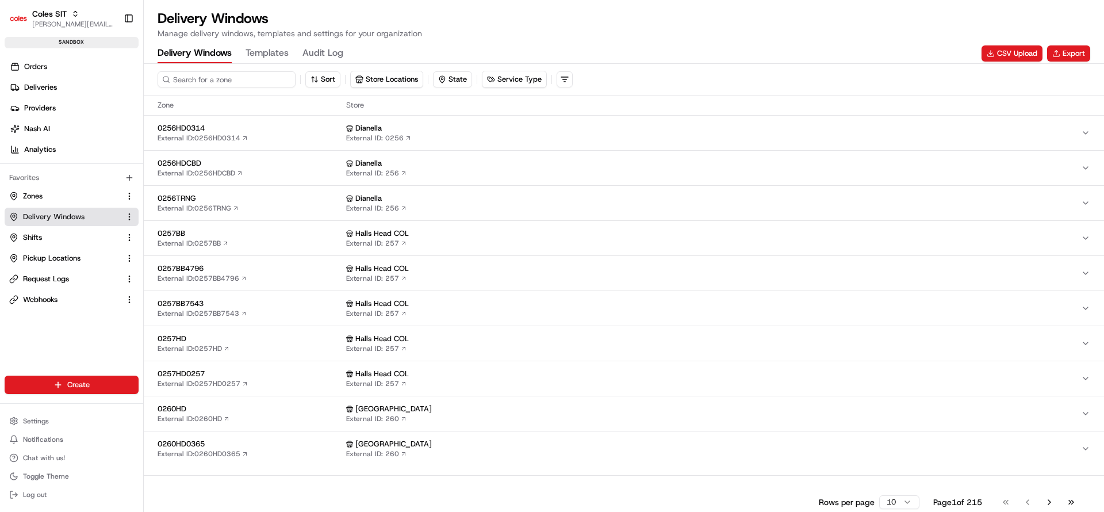
click at [209, 80] on input at bounding box center [227, 79] width 138 height 16
type input "7775"
click at [229, 81] on input at bounding box center [227, 79] width 138 height 16
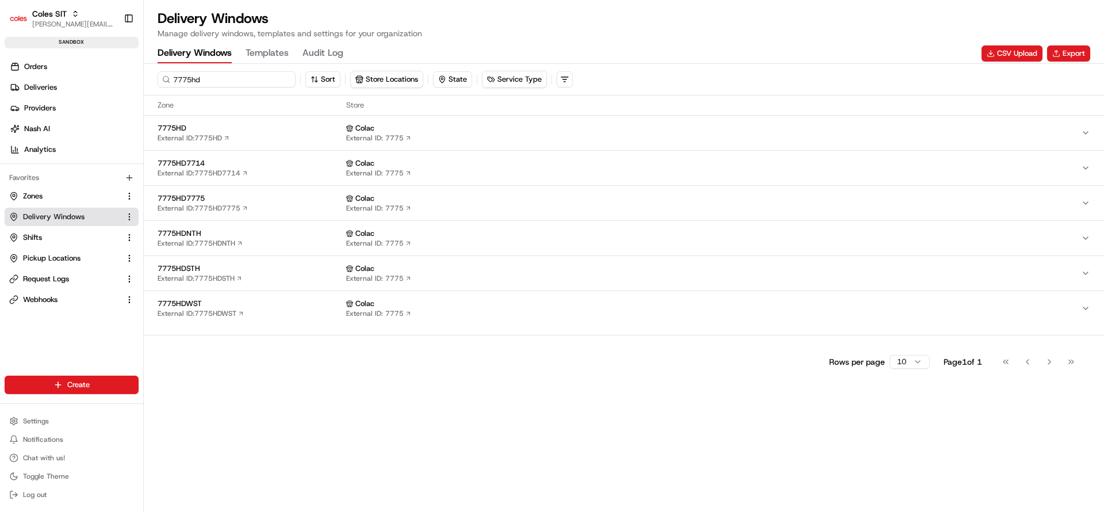
type input "7775hd"
click at [282, 126] on span "7775HD" at bounding box center [250, 128] width 184 height 10
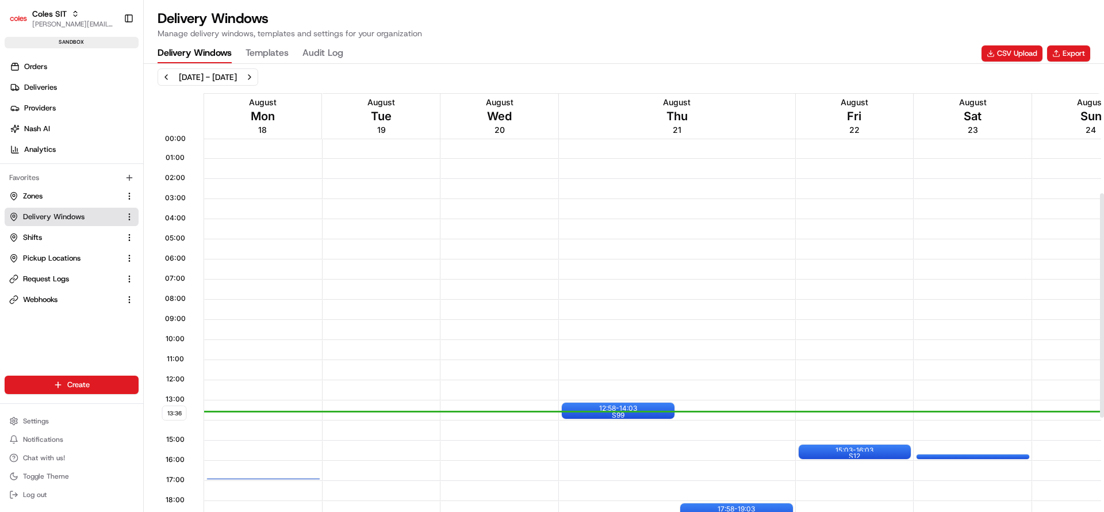
scroll to position [259, 0]
